Goal: Find specific page/section: Find specific page/section

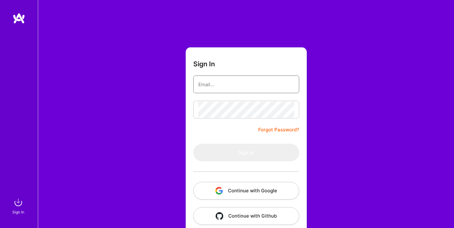
click at [291, 84] on keeper-lock "Open Keeper Popup" at bounding box center [290, 84] width 8 height 8
type input "[EMAIL_ADDRESS][DOMAIN_NAME]"
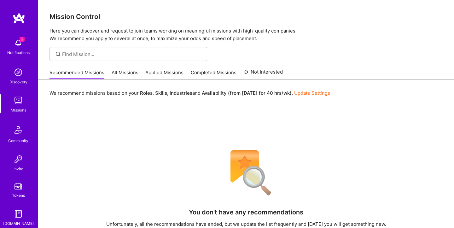
click at [160, 71] on link "Applied Missions" at bounding box center [164, 74] width 38 height 10
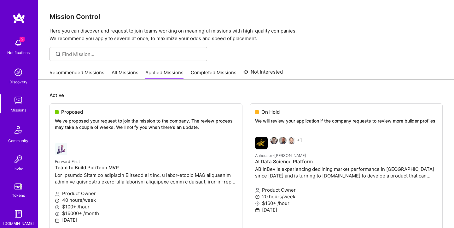
click at [85, 69] on link "Recommended Missions" at bounding box center [77, 74] width 55 height 10
